Goal: Entertainment & Leisure: Consume media (video, audio)

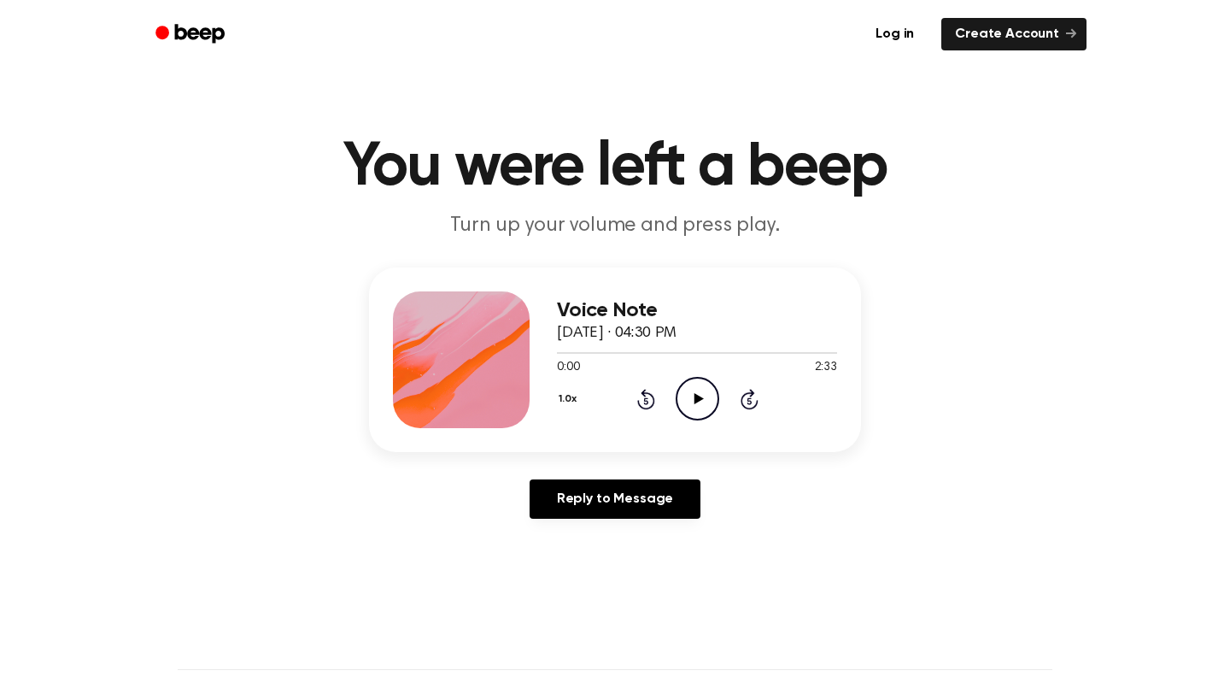
click at [686, 393] on icon "Play Audio" at bounding box center [698, 399] width 44 height 44
click at [692, 398] on icon "Play Audio" at bounding box center [698, 399] width 44 height 44
